Goal: Find specific page/section: Find specific page/section

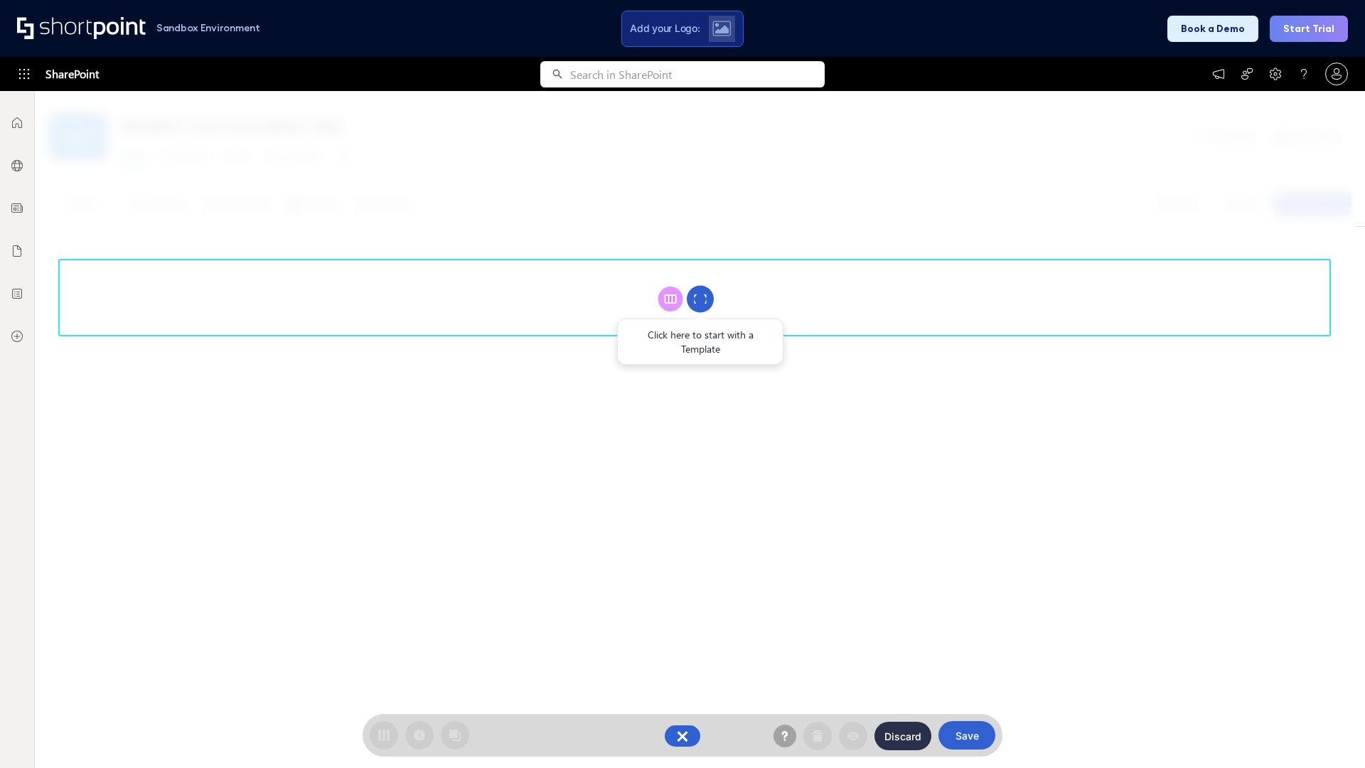
click at [701, 299] on circle at bounding box center [700, 299] width 27 height 27
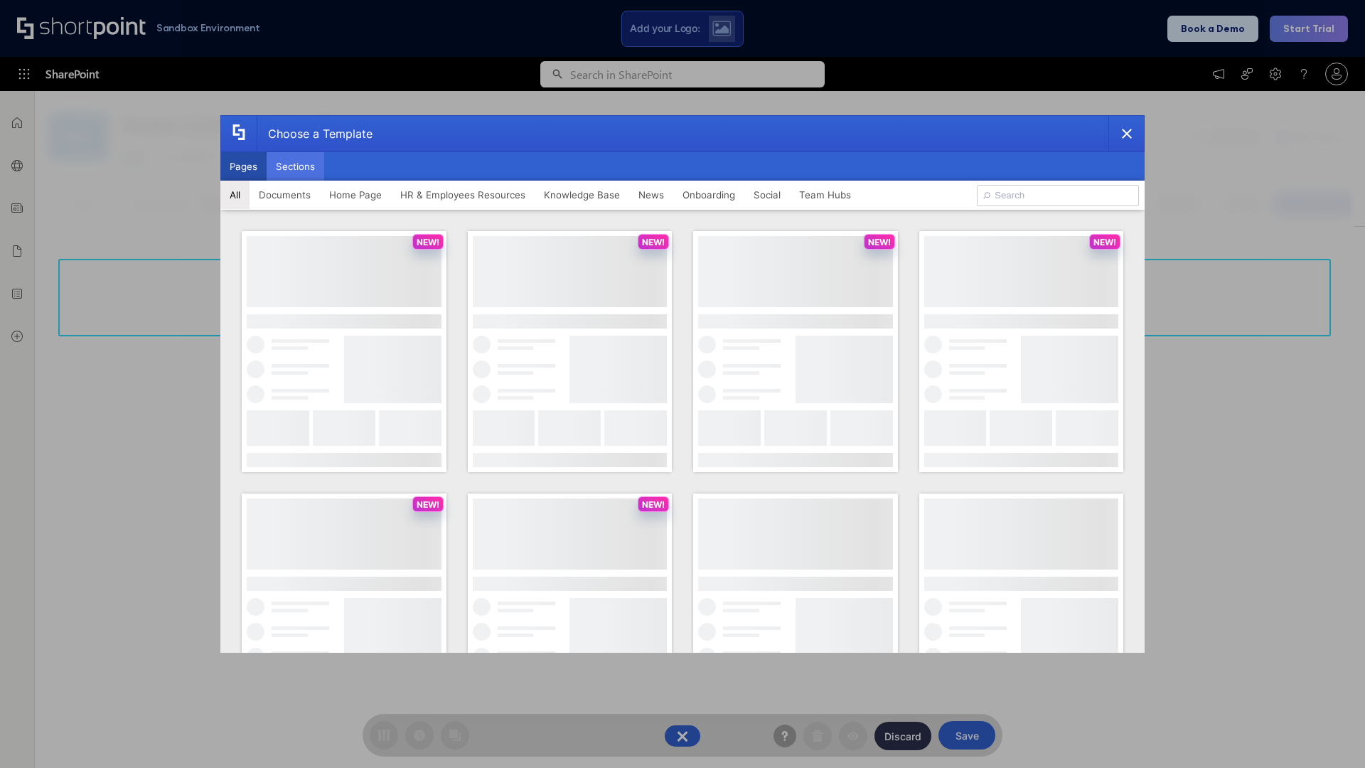
click at [295, 166] on button "Sections" at bounding box center [296, 166] width 58 height 28
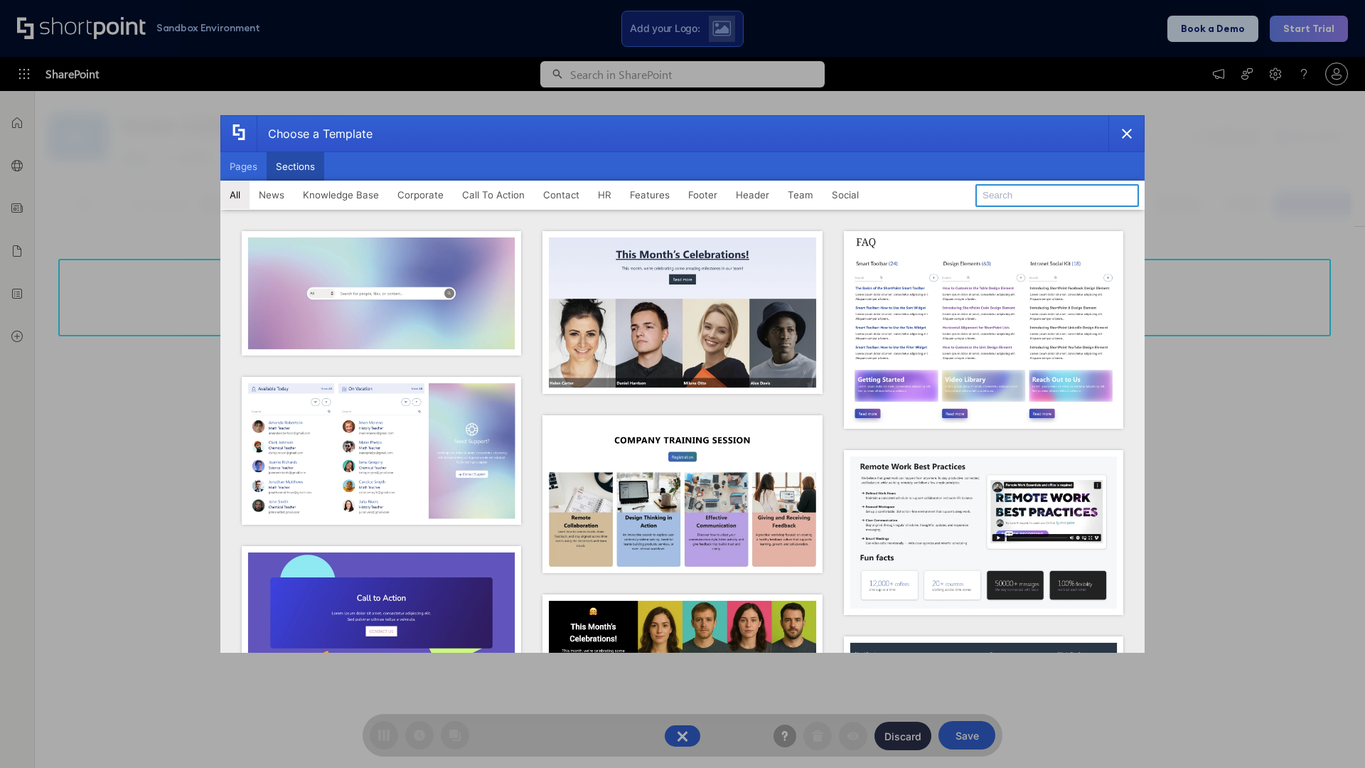
type input "Header 1"
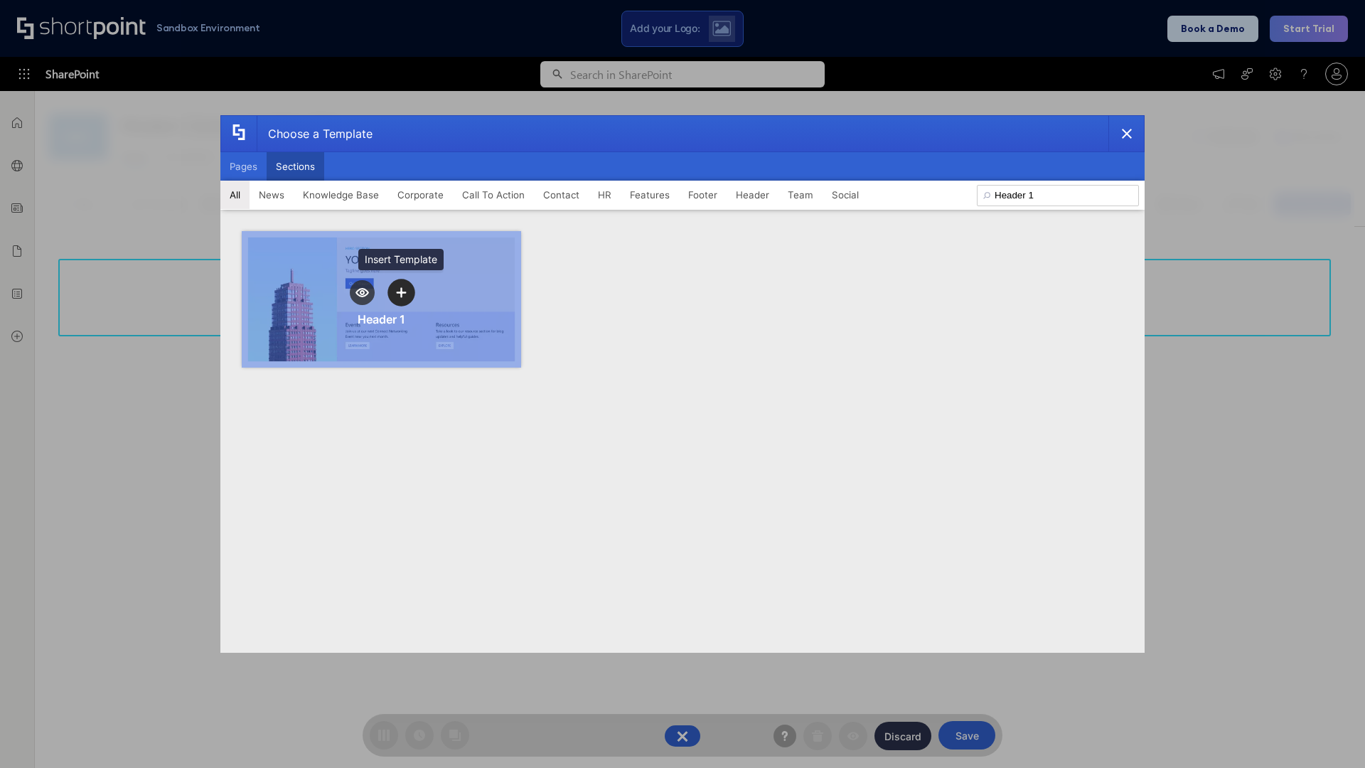
click at [401, 292] on icon "template selector" at bounding box center [401, 292] width 10 height 10
